Goal: Use online tool/utility: Utilize a website feature to perform a specific function

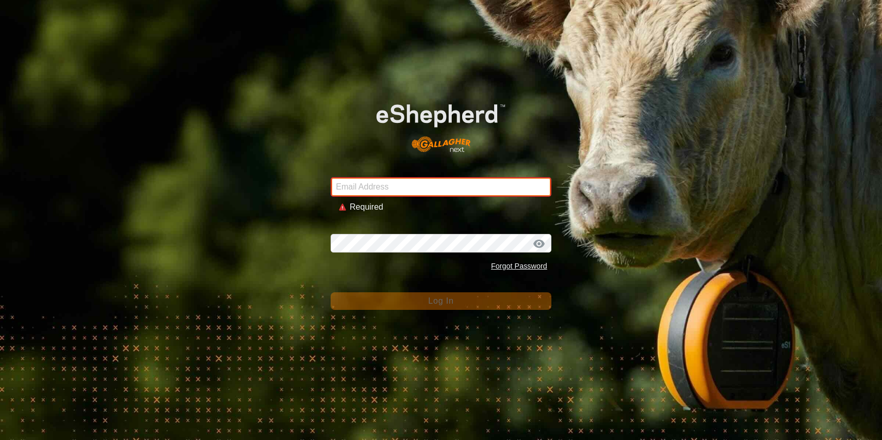
type input "[PERSON_NAME][EMAIL_ADDRESS][DOMAIN_NAME]"
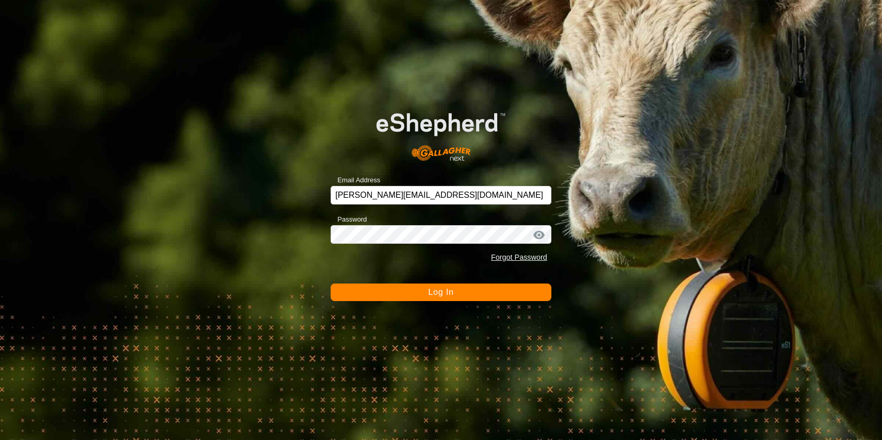
click at [461, 293] on button "Log In" at bounding box center [441, 292] width 221 height 18
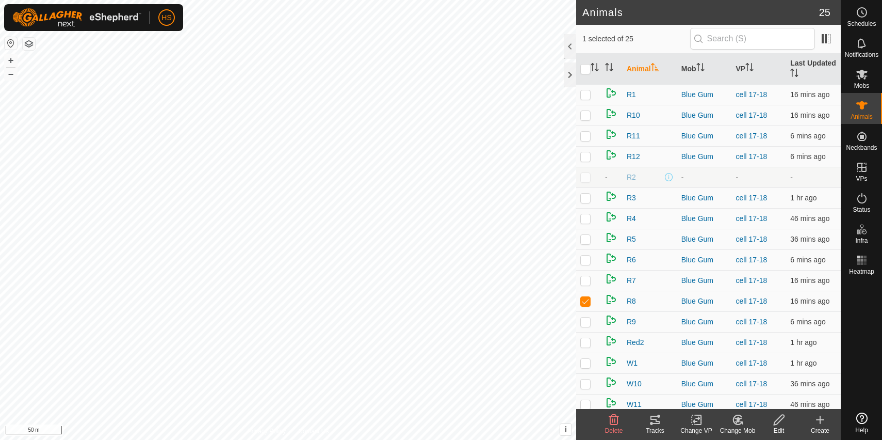
click at [656, 424] on icon at bounding box center [655, 419] width 12 height 12
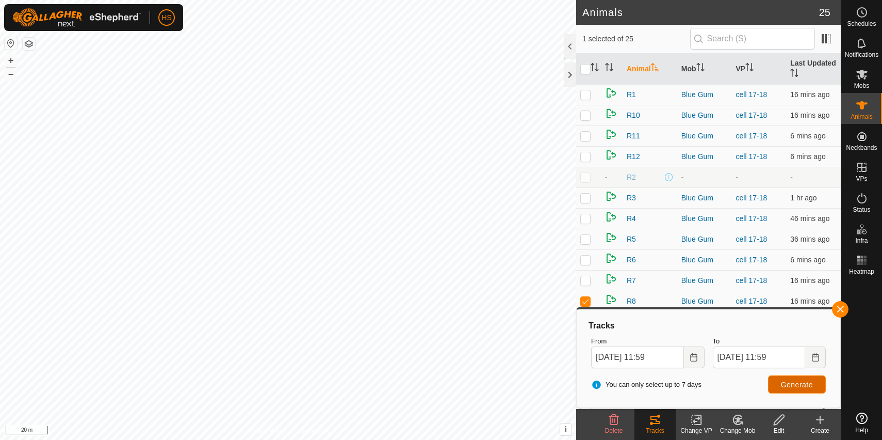
click at [791, 388] on span "Generate" at bounding box center [797, 384] width 32 height 8
click at [29, 48] on button "button" at bounding box center [29, 44] width 12 height 12
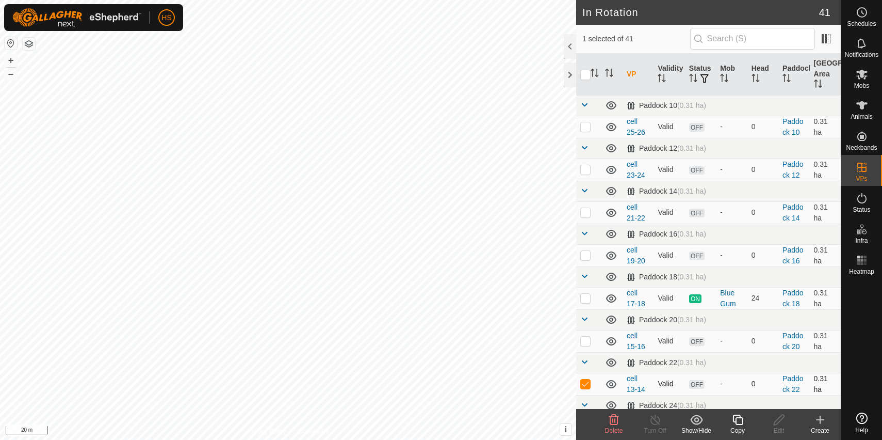
checkbox input "true"
checkbox input "false"
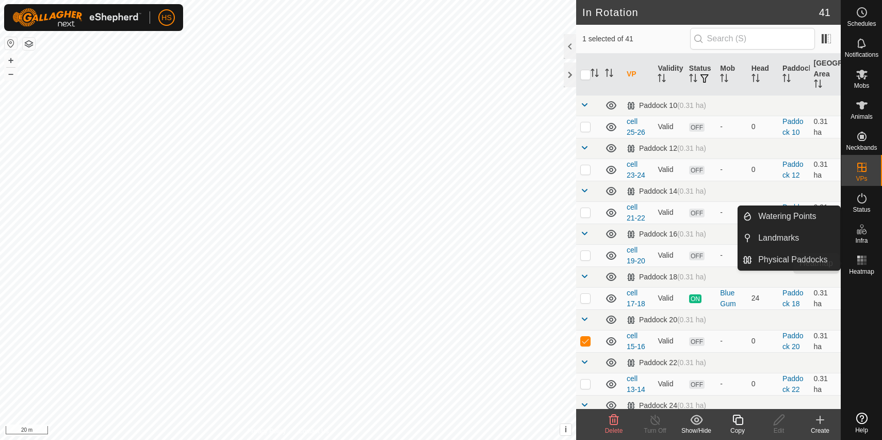
click at [863, 262] on icon at bounding box center [862, 260] width 12 height 12
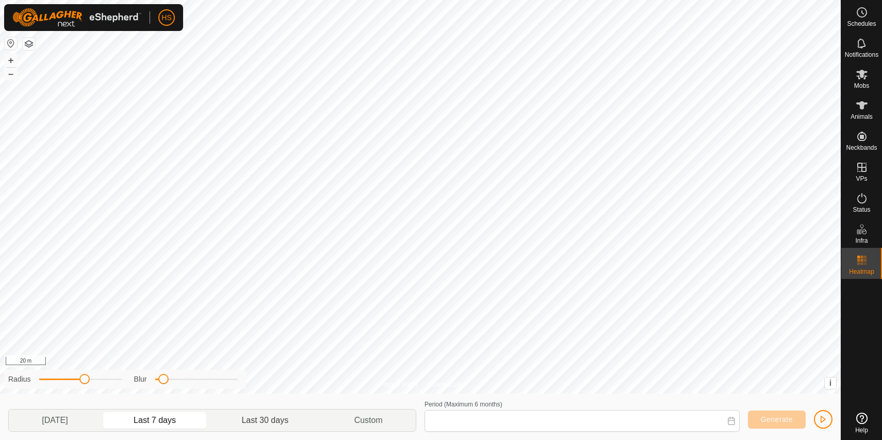
click at [293, 425] on p-togglebutton "Last 30 days" at bounding box center [265, 420] width 112 height 22
click at [191, 416] on p-togglebutton "Last 7 days" at bounding box center [155, 420] width 108 height 22
type input "[DATE] - [DATE]"
click at [773, 416] on span "Generate" at bounding box center [777, 419] width 32 height 8
drag, startPoint x: 83, startPoint y: 378, endPoint x: 49, endPoint y: 378, distance: 33.5
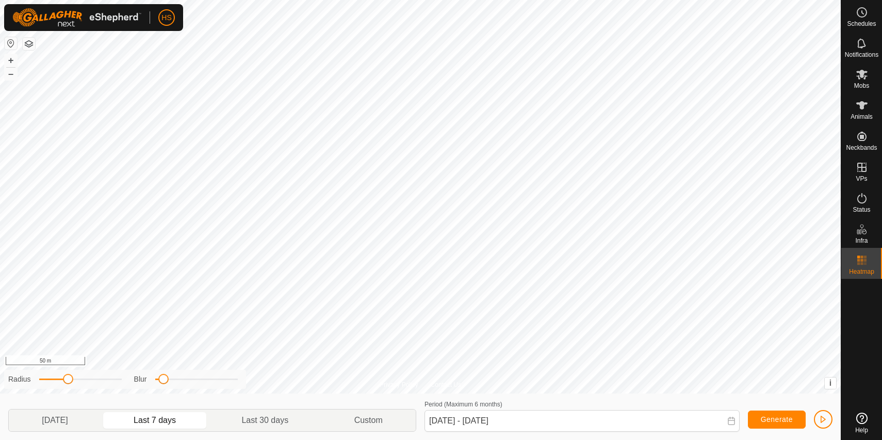
click at [63, 378] on span at bounding box center [68, 379] width 10 height 10
drag, startPoint x: 49, startPoint y: 378, endPoint x: 118, endPoint y: 381, distance: 68.7
click at [112, 381] on span at bounding box center [107, 379] width 10 height 10
click at [290, 381] on div "Privacy Policy Contact Us + – ⇧ i This application includes HERE Maps. © 2024 H…" at bounding box center [420, 220] width 841 height 440
click at [828, 422] on button "button" at bounding box center [823, 419] width 19 height 19
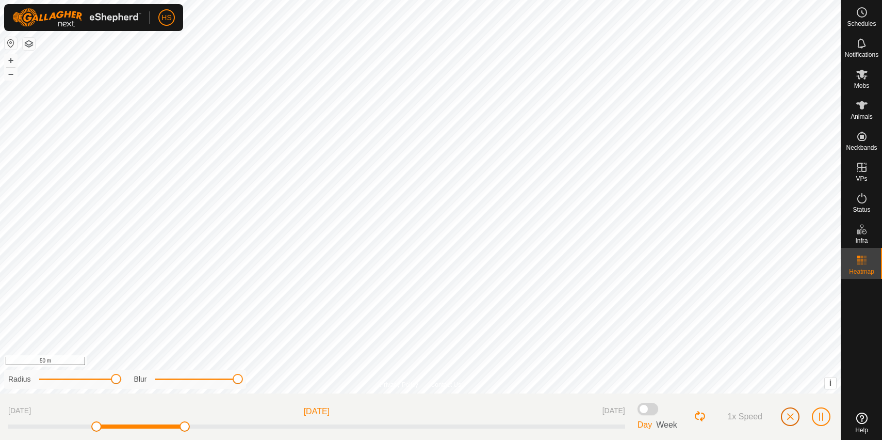
click at [795, 416] on button "button" at bounding box center [790, 416] width 19 height 19
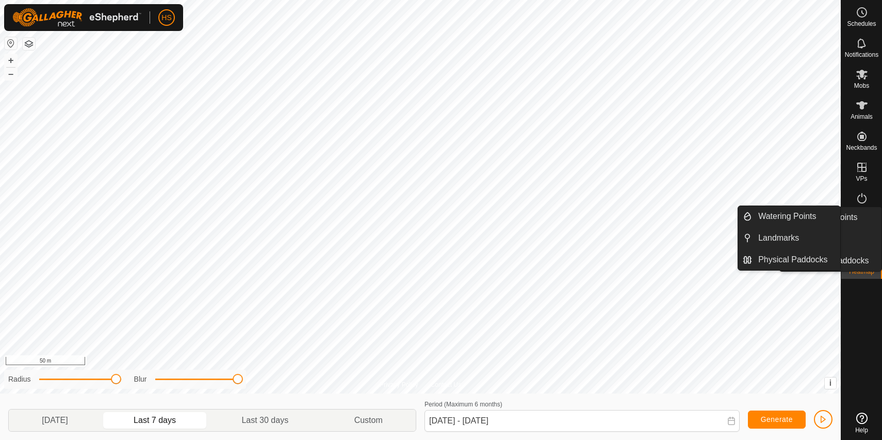
click at [858, 240] on span "Infra" at bounding box center [861, 240] width 12 height 6
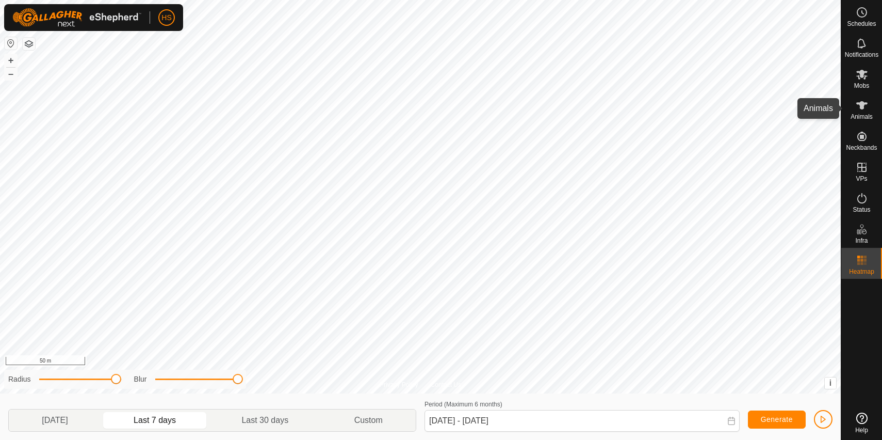
click at [866, 106] on icon at bounding box center [862, 105] width 12 height 12
